Goal: Understand process/instructions

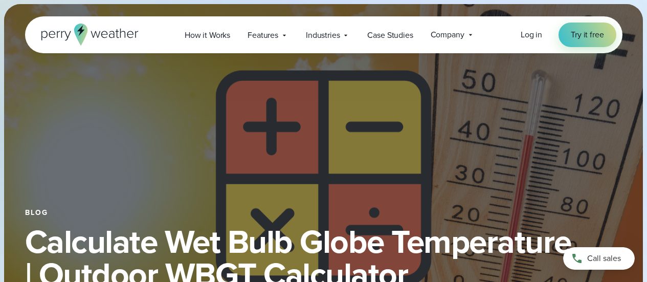
select select "***"
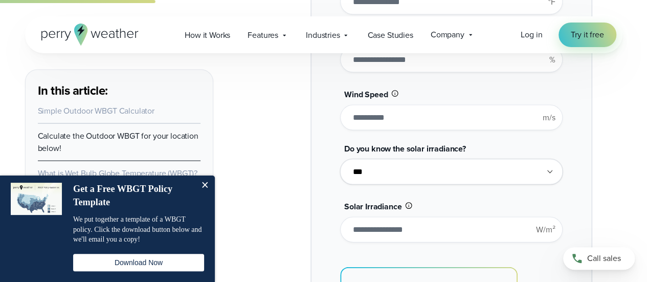
scroll to position [978, 0]
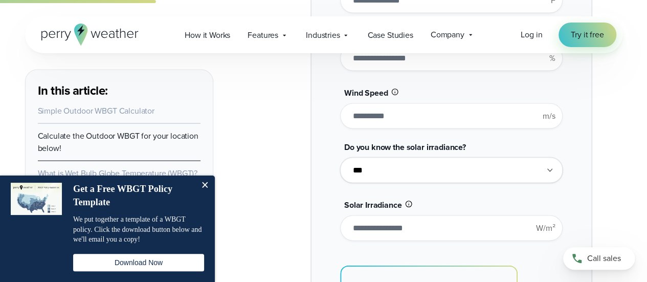
click at [209, 184] on button "Close" at bounding box center [204, 185] width 20 height 20
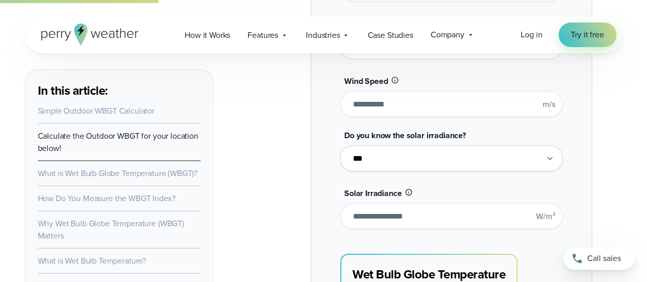
scroll to position [995, 0]
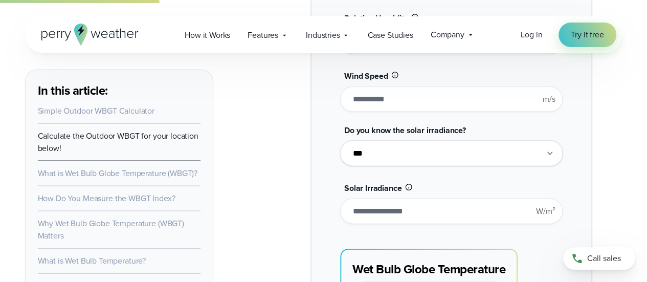
click at [133, 146] on li "Calculate the Outdoor WBGT for your location below!" at bounding box center [119, 142] width 163 height 37
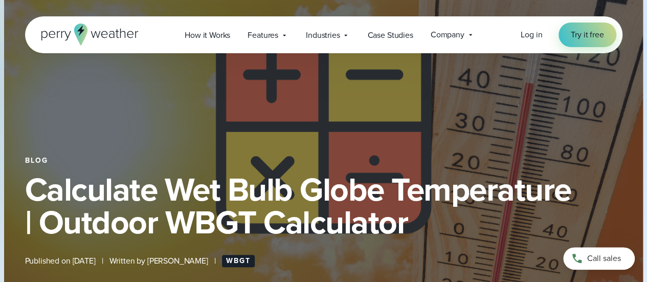
scroll to position [0, 0]
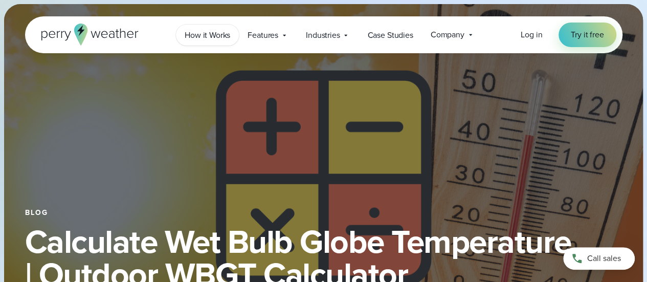
click at [220, 36] on span "How it Works" at bounding box center [208, 35] width 46 height 12
